Goal: Task Accomplishment & Management: Use online tool/utility

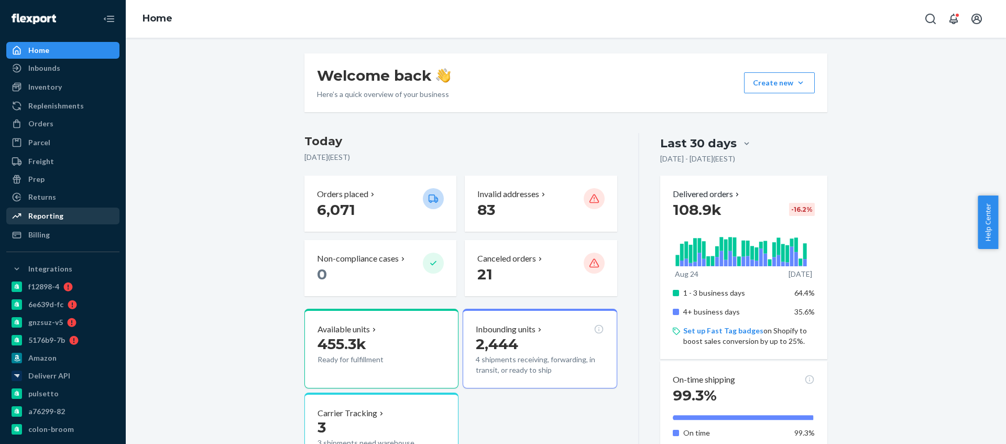
click at [74, 212] on div "Reporting" at bounding box center [62, 216] width 111 height 15
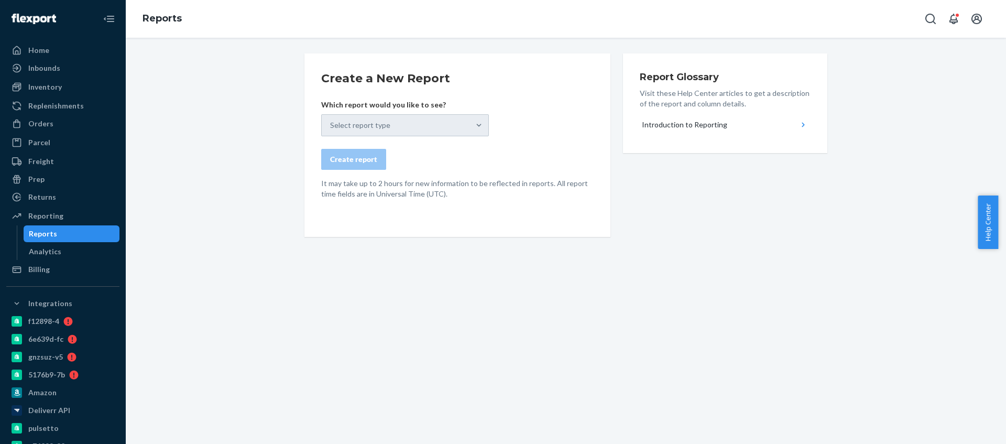
click at [452, 140] on form "Create a New Report Which report would you like to see? Select report type Crea…" at bounding box center [457, 134] width 273 height 129
click at [456, 130] on div "Select report type" at bounding box center [405, 125] width 168 height 22
click at [439, 138] on form "Create a New Report Which report would you like to see? Select report type Crea…" at bounding box center [457, 134] width 273 height 129
click at [448, 126] on div "Select report type" at bounding box center [405, 125] width 168 height 22
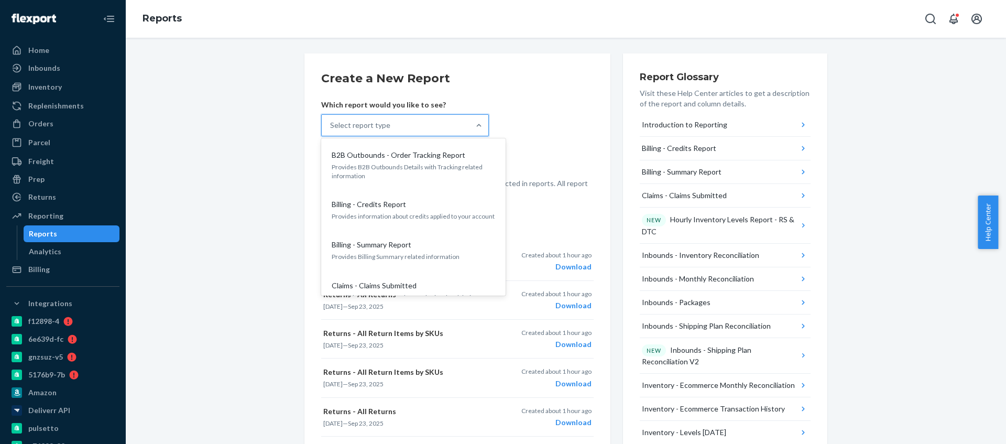
click at [433, 115] on div "Select report type" at bounding box center [396, 125] width 148 height 21
click at [331, 120] on input "option B2B Outbounds - Order Tracking Report focused, 1 of 36. 36 results avail…" at bounding box center [330, 125] width 1 height 10
type input "order"
click at [430, 213] on p "Provides critical order information" at bounding box center [414, 216] width 164 height 9
click at [349, 131] on input "order" at bounding box center [339, 125] width 19 height 10
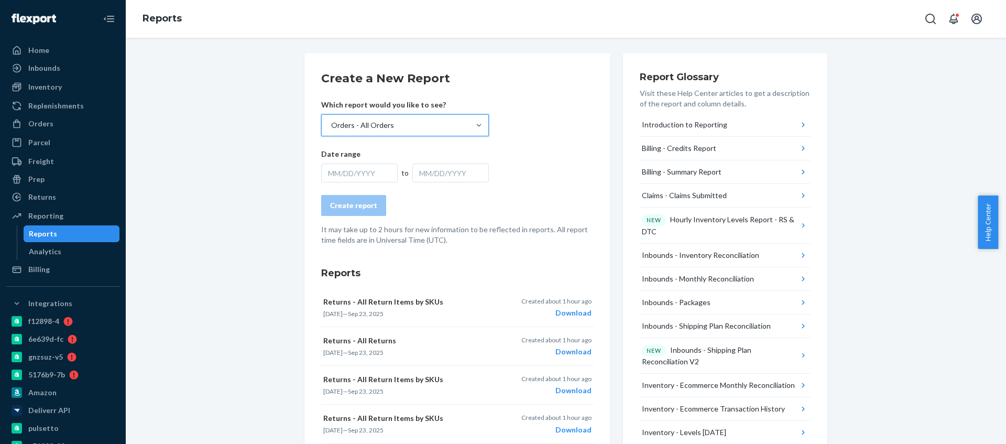
click at [362, 170] on div "MM/DD/YYYY" at bounding box center [359, 173] width 77 height 19
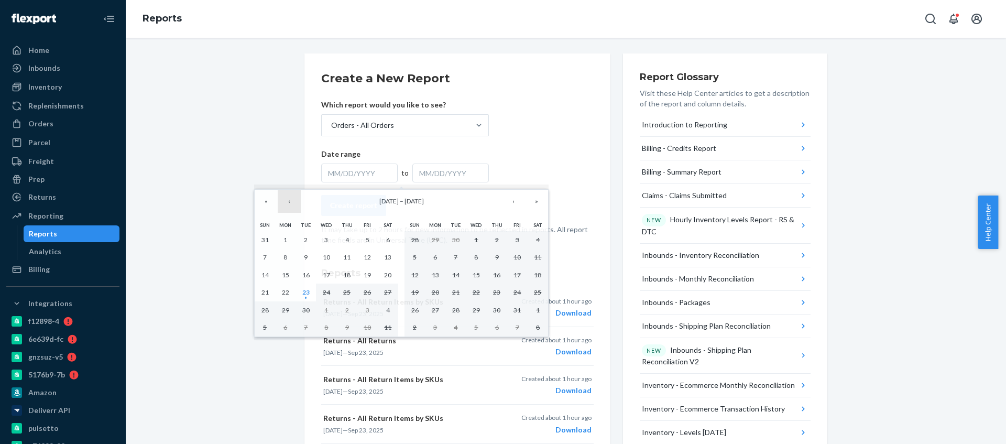
click at [295, 203] on button "‹" at bounding box center [289, 201] width 23 height 23
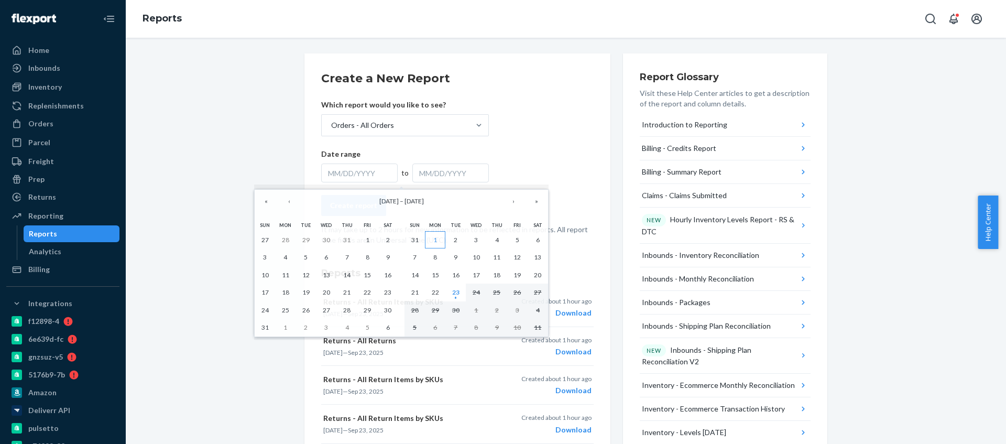
click at [436, 238] on abbr "1" at bounding box center [435, 240] width 4 height 8
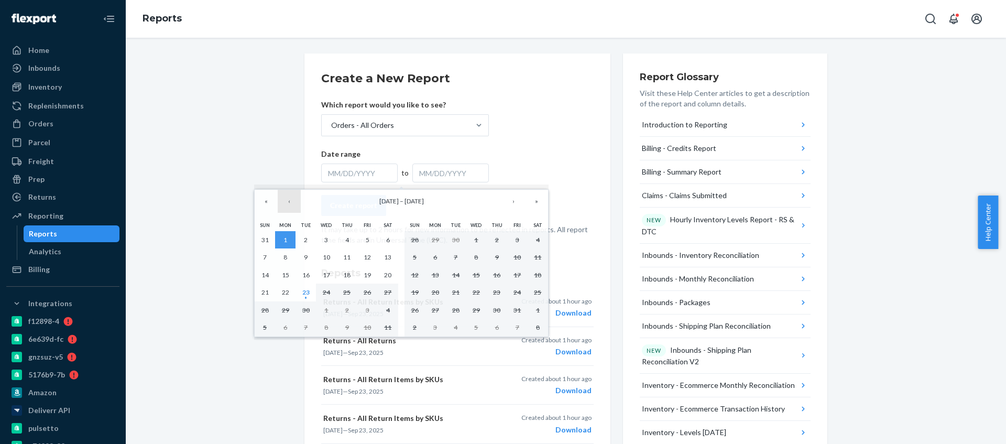
click at [291, 205] on button "‹" at bounding box center [289, 201] width 23 height 23
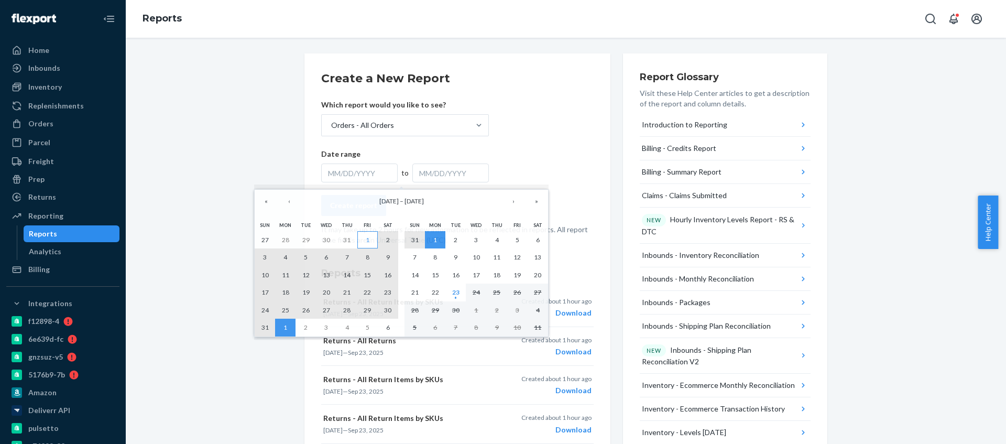
click at [366, 242] on abbr "1" at bounding box center [368, 240] width 4 height 8
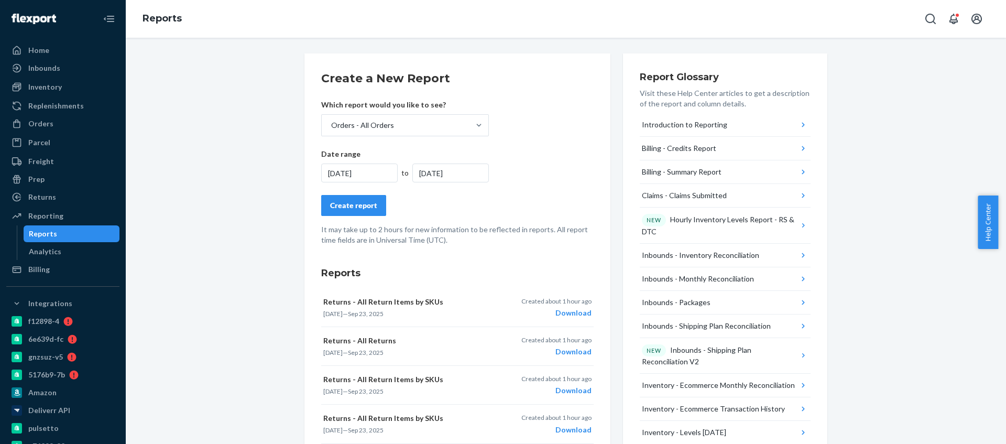
click at [434, 172] on div "9/1/2025" at bounding box center [451, 173] width 77 height 19
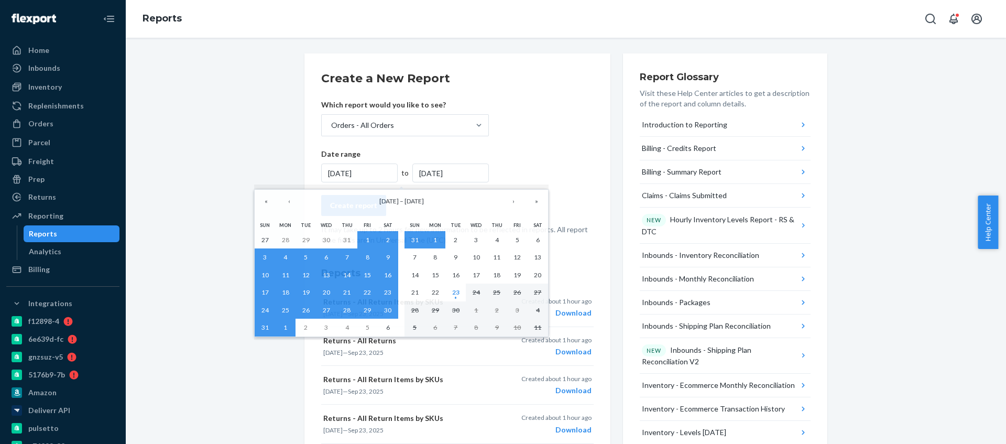
click at [544, 156] on form "Create a New Report Which report would you like to see? Orders - All Orders Dat…" at bounding box center [457, 157] width 273 height 175
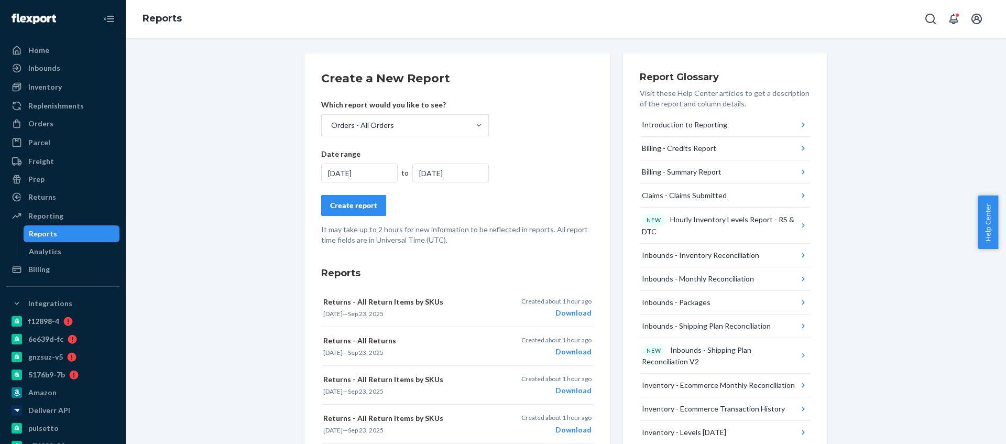
click at [349, 201] on div "Create report" at bounding box center [353, 205] width 47 height 10
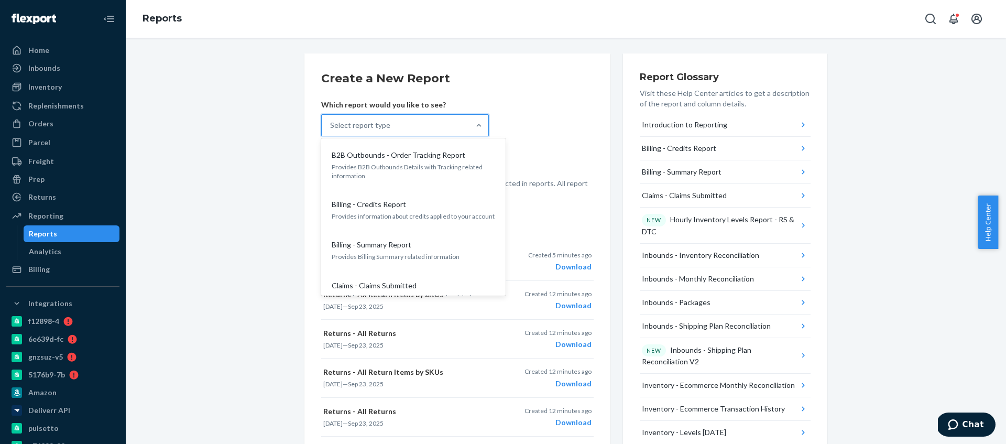
click at [439, 114] on div "Select report type" at bounding box center [405, 125] width 168 height 22
click at [331, 120] on input "option B2B Outbounds - Order Tracking Report focused, 1 of 36. 36 results avail…" at bounding box center [330, 125] width 1 height 10
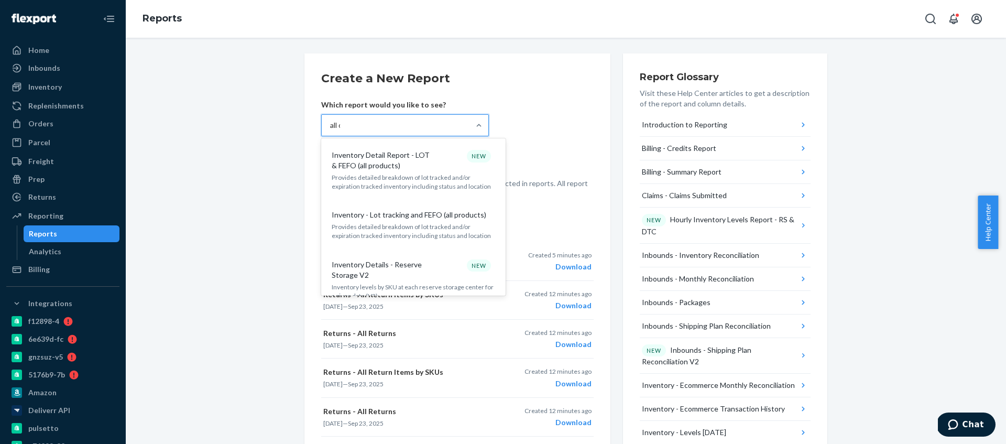
type input "all or"
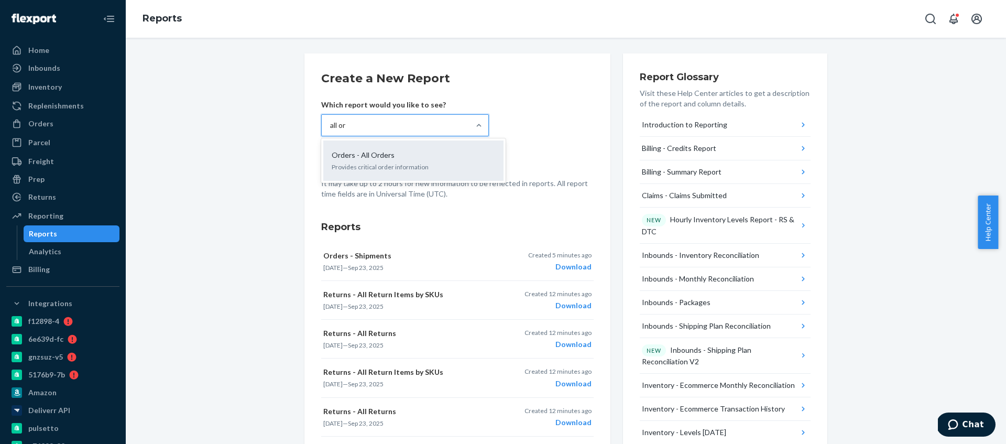
click at [448, 161] on div "Orders - All Orders Provides critical order information" at bounding box center [414, 161] width 168 height 32
click at [347, 131] on input "all or" at bounding box center [338, 125] width 17 height 10
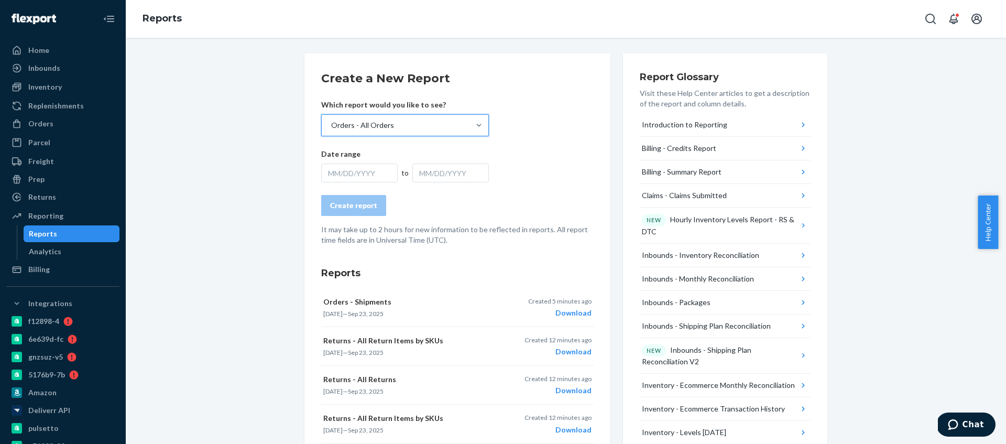
click at [356, 170] on div "MM/DD/YYYY" at bounding box center [359, 173] width 77 height 19
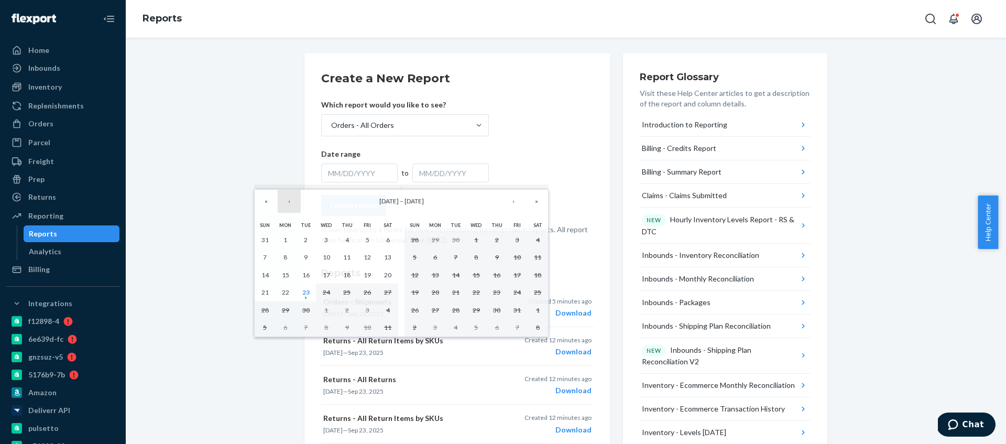
click at [283, 201] on button "‹" at bounding box center [289, 201] width 23 height 23
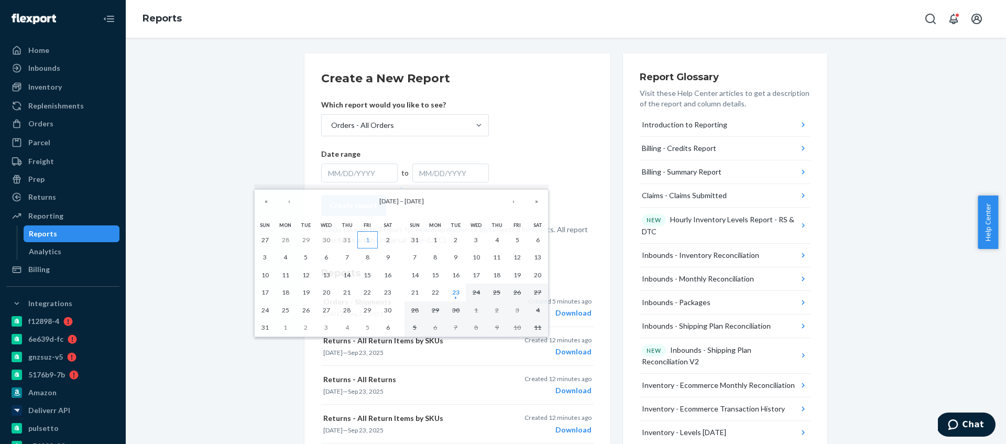
click at [366, 243] on button "1" at bounding box center [367, 240] width 20 height 18
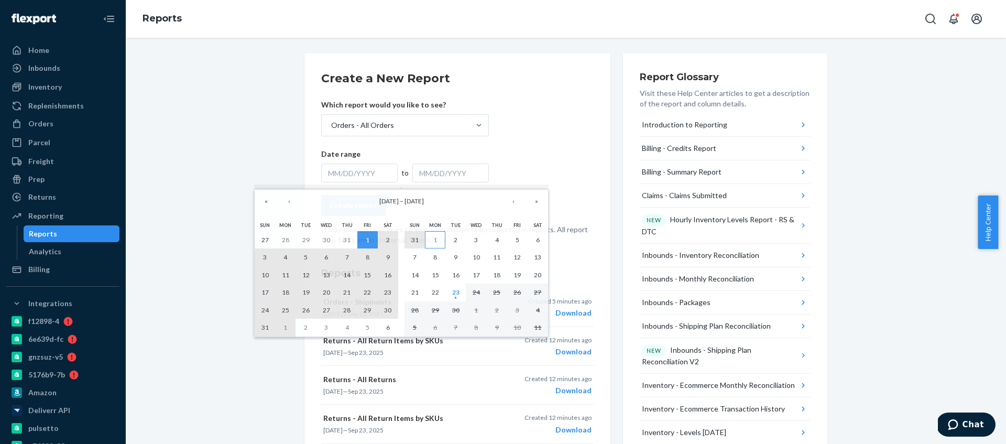
click at [429, 240] on button "1" at bounding box center [435, 240] width 20 height 18
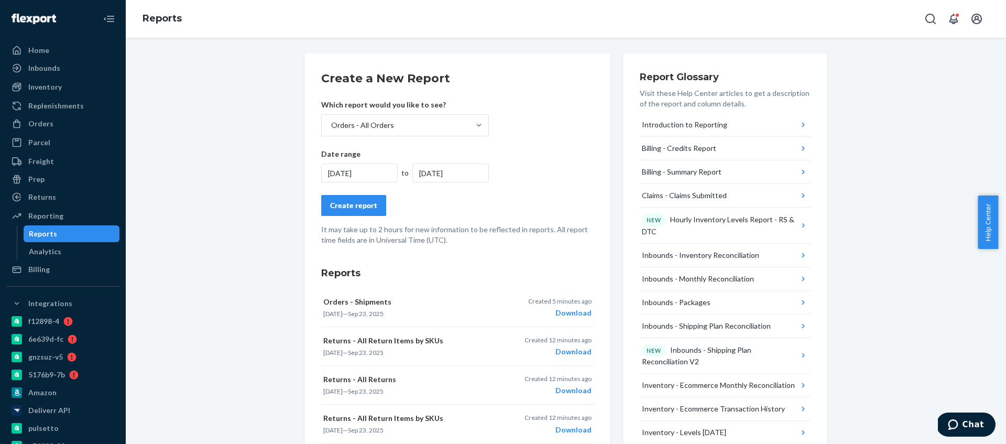
click at [362, 204] on div "Create report" at bounding box center [353, 205] width 47 height 10
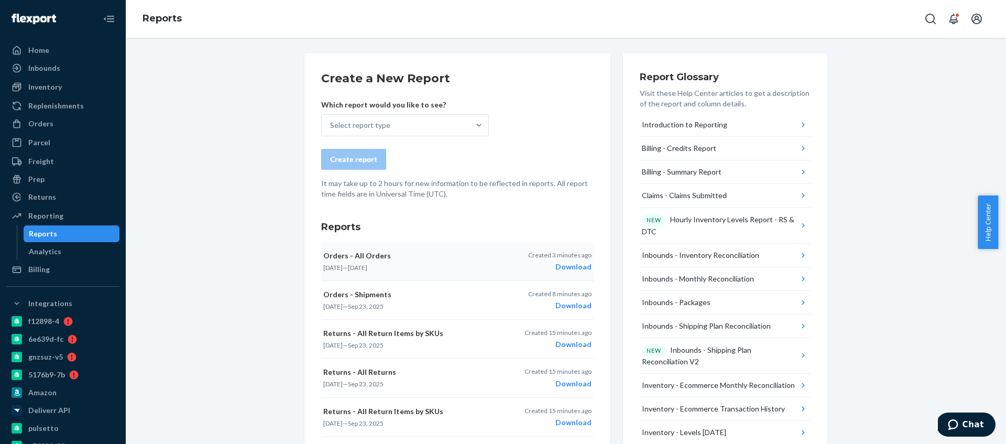
click at [571, 268] on div "Download" at bounding box center [559, 267] width 63 height 10
click at [581, 303] on div "Download" at bounding box center [559, 305] width 63 height 10
